Goal: Task Accomplishment & Management: Manage account settings

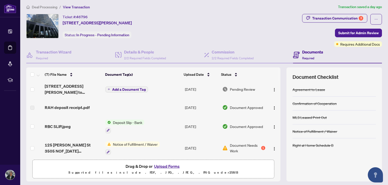
scroll to position [39, 0]
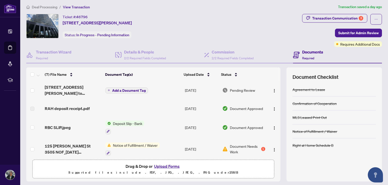
click at [122, 120] on span "Deposit Slip - Bank" at bounding box center [127, 123] width 33 height 6
click at [57, 127] on span "RBC SLIP.jpeg" at bounding box center [58, 127] width 26 height 6
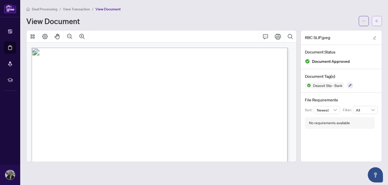
click at [377, 20] on icon "arrow-left" at bounding box center [378, 21] width 4 height 4
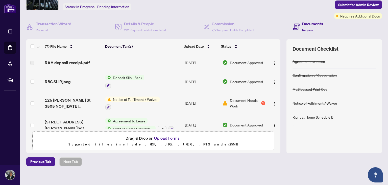
scroll to position [59, 0]
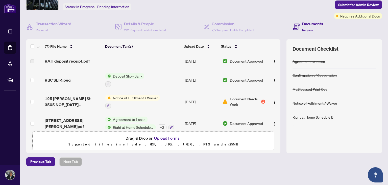
click at [347, 146] on div at bounding box center [334, 143] width 83 height 8
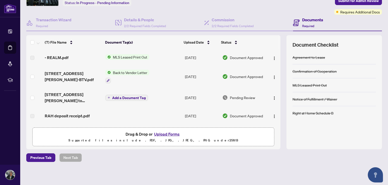
scroll to position [0, 0]
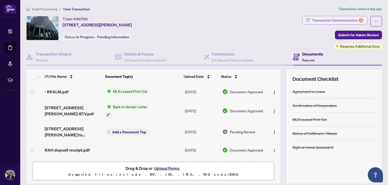
click at [335, 23] on div "Transaction Communication 3" at bounding box center [338, 20] width 51 height 8
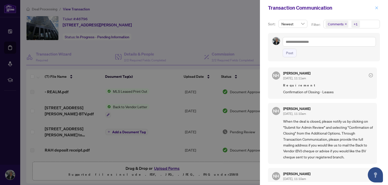
click at [379, 7] on icon "close" at bounding box center [377, 8] width 4 height 4
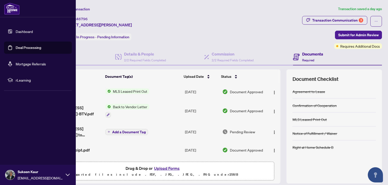
click at [26, 32] on link "Dashboard" at bounding box center [24, 31] width 17 height 5
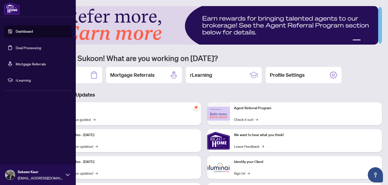
click at [25, 48] on link "Deal Processing" at bounding box center [29, 47] width 26 height 5
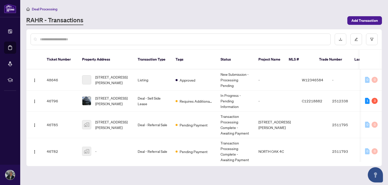
click at [133, 37] on input "text" at bounding box center [183, 39] width 287 height 6
type input "*"
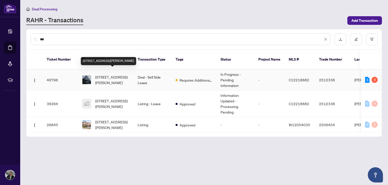
type input "***"
click at [111, 74] on span "[STREET_ADDRESS][PERSON_NAME]" at bounding box center [112, 79] width 34 height 11
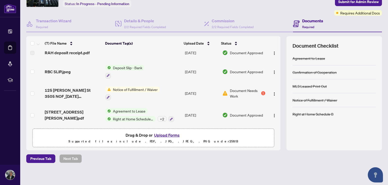
scroll to position [34, 0]
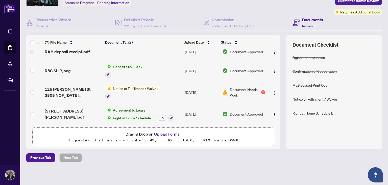
click at [128, 115] on span "Right at Home Schedule B" at bounding box center [133, 118] width 45 height 6
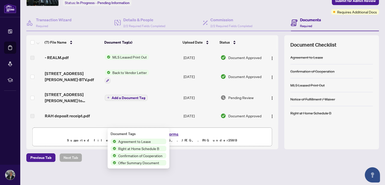
scroll to position [0, 0]
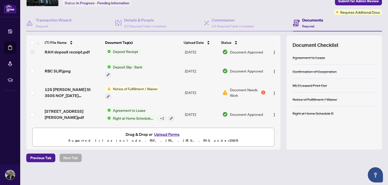
scroll to position [34, 0]
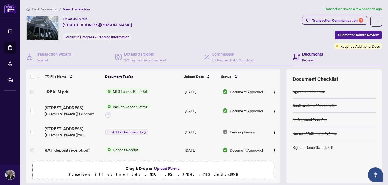
scroll to position [53, 0]
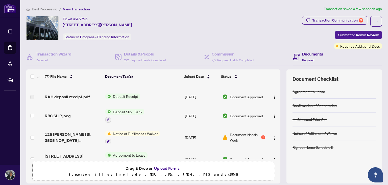
click at [128, 94] on span "Deposit Receipt" at bounding box center [125, 96] width 29 height 6
click at [273, 95] on img "button" at bounding box center [275, 97] width 4 height 4
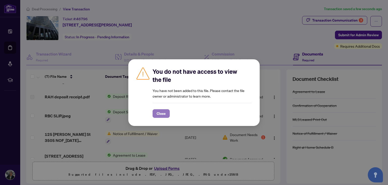
click at [164, 111] on span "Close" at bounding box center [161, 113] width 9 height 8
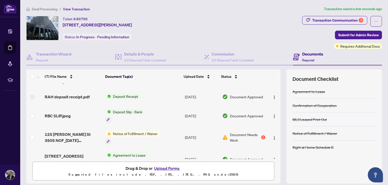
click at [126, 94] on span "Deposit Receipt" at bounding box center [125, 96] width 29 height 6
click at [73, 95] on span "RAH deposit receipt.pdf" at bounding box center [67, 97] width 45 height 6
click at [55, 97] on span "RAH deposit receipt.pdf" at bounding box center [67, 97] width 45 height 6
click at [273, 96] on img "button" at bounding box center [275, 97] width 4 height 4
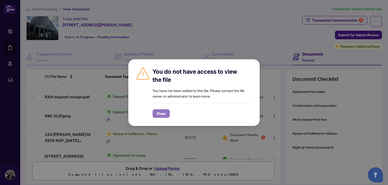
click at [158, 113] on span "Close" at bounding box center [161, 113] width 9 height 8
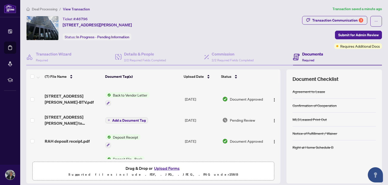
scroll to position [12, 0]
click at [273, 140] on img "button" at bounding box center [275, 141] width 4 height 4
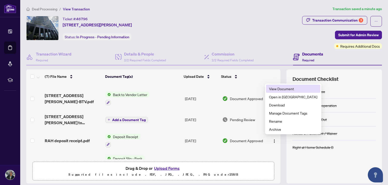
click at [285, 89] on span "View Document" at bounding box center [293, 89] width 48 height 6
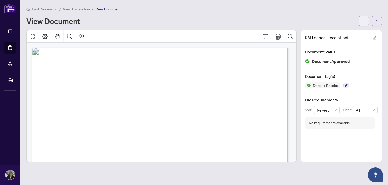
click at [364, 19] on icon "ellipsis" at bounding box center [364, 21] width 4 height 4
click at [336, 31] on span "Download" at bounding box center [346, 32] width 38 height 6
click at [238, 24] on div "View Document" at bounding box center [191, 21] width 330 height 8
click at [379, 18] on span "button" at bounding box center [378, 21] width 4 height 8
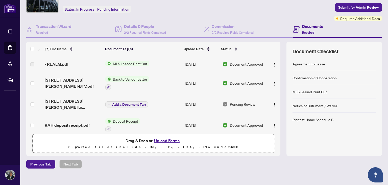
click at [63, 58] on td "- REALM.pdf" at bounding box center [73, 64] width 61 height 16
click at [61, 64] on span "- REALM.pdf" at bounding box center [57, 64] width 24 height 6
click at [132, 66] on td "MLS Leased Print Out" at bounding box center [142, 64] width 79 height 16
click at [273, 63] on img "button" at bounding box center [275, 65] width 4 height 4
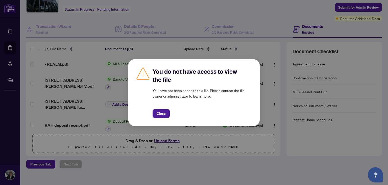
click at [271, 51] on div "You do not have access to view the file You have not been added to this file. P…" at bounding box center [194, 92] width 388 height 185
click at [162, 113] on span "Close" at bounding box center [161, 113] width 9 height 8
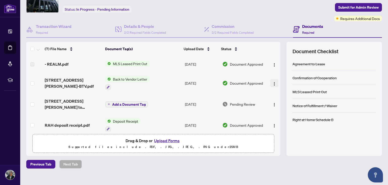
click at [273, 82] on img "button" at bounding box center [275, 84] width 4 height 4
click at [190, 7] on div "Ticket #: 46796 3505-125 Peter St, Toronto, Ontario M5V 2G9, Canada Status: In …" at bounding box center [163, 0] width 274 height 24
click at [138, 102] on span "Add a Document Tag" at bounding box center [129, 104] width 34 height 4
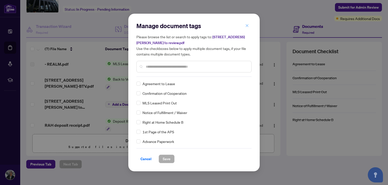
click at [249, 25] on icon "close" at bounding box center [248, 26] width 4 height 4
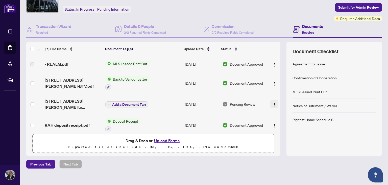
click at [271, 100] on button "button" at bounding box center [275, 104] width 8 height 8
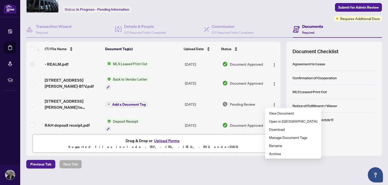
click at [256, 15] on div "Ticket #: 46796 3505-125 Peter St, Toronto, Ontario M5V 2G9, Canada Status: In …" at bounding box center [163, 4] width 276 height 33
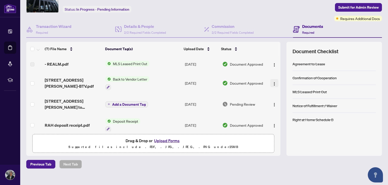
click at [273, 84] on img "button" at bounding box center [275, 84] width 4 height 4
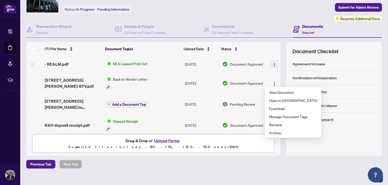
click at [273, 63] on img "button" at bounding box center [275, 65] width 4 height 4
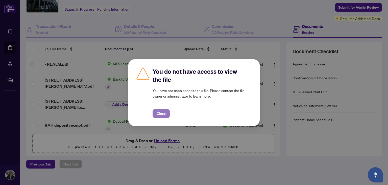
click at [164, 110] on span "Close" at bounding box center [161, 113] width 9 height 8
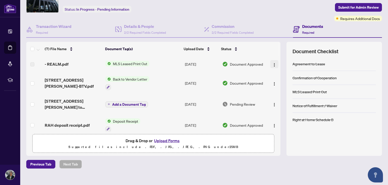
click at [273, 63] on img "button" at bounding box center [275, 65] width 4 height 4
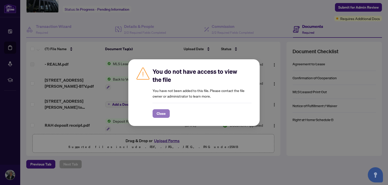
click at [164, 114] on span "Close" at bounding box center [161, 113] width 9 height 8
